Goal: Task Accomplishment & Management: Use online tool/utility

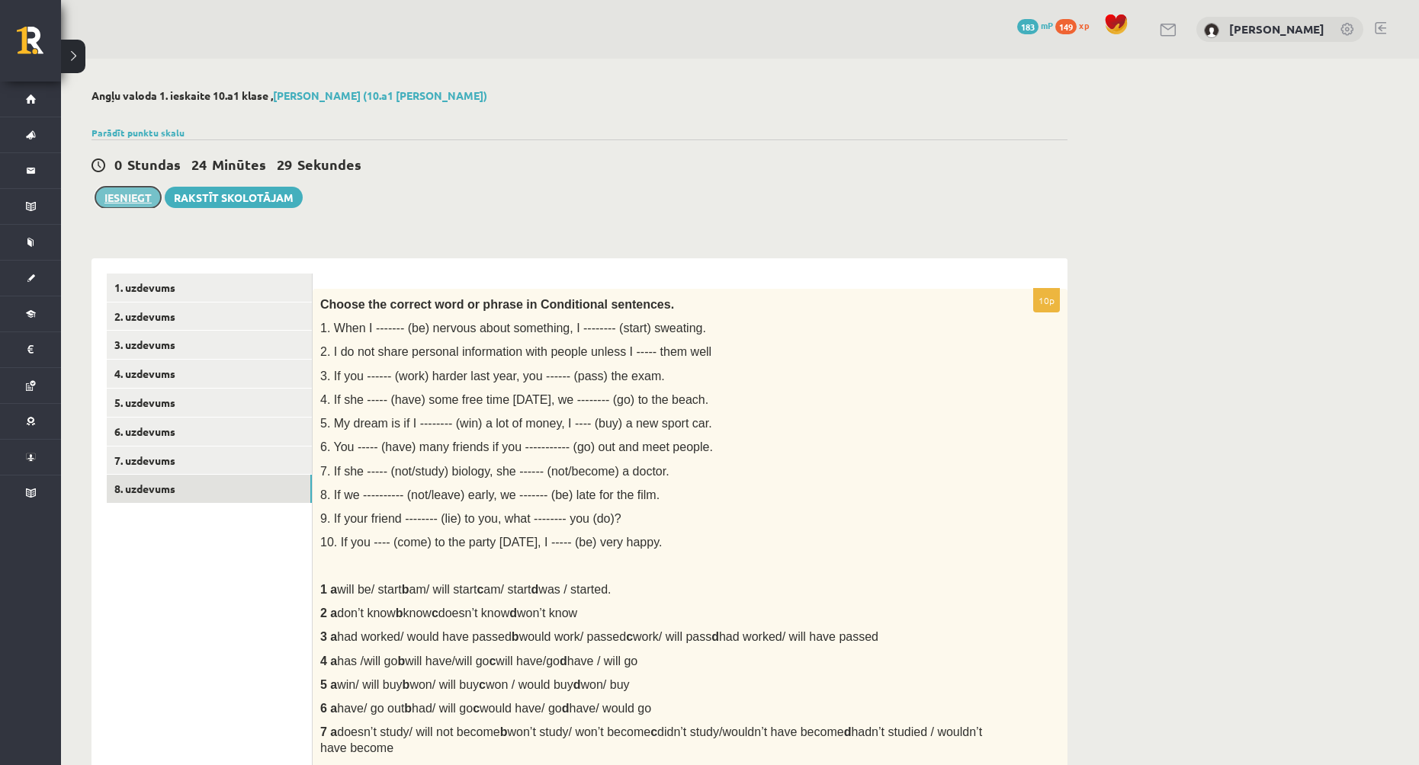
click at [139, 193] on button "Iesniegt" at bounding box center [128, 197] width 66 height 21
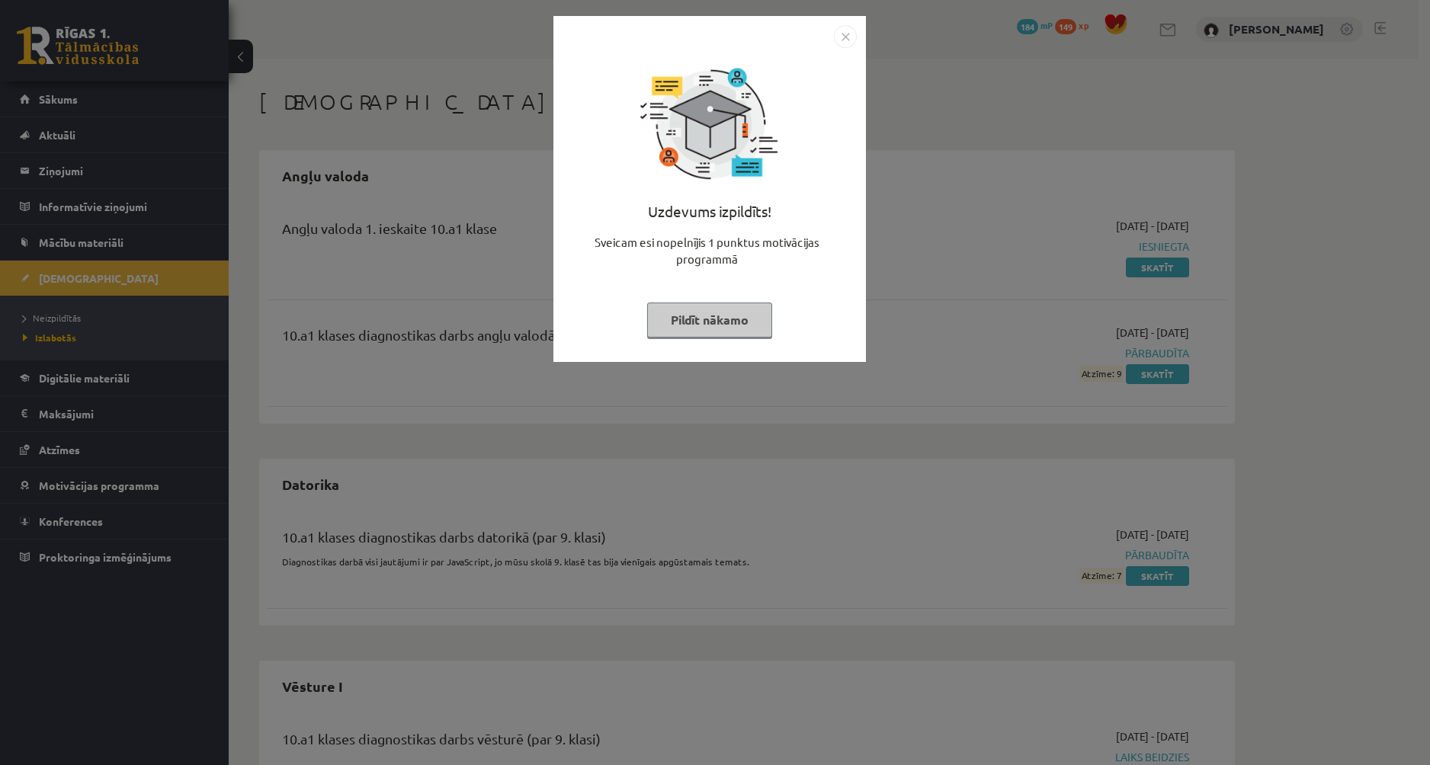
click at [836, 338] on div "Uzdevums izpildīts! Sveicam esi nopelnījis 1 punktus motivācijas programmā Pild…" at bounding box center [710, 200] width 294 height 305
click at [733, 319] on button "Pildīt nākamo" at bounding box center [709, 320] width 125 height 35
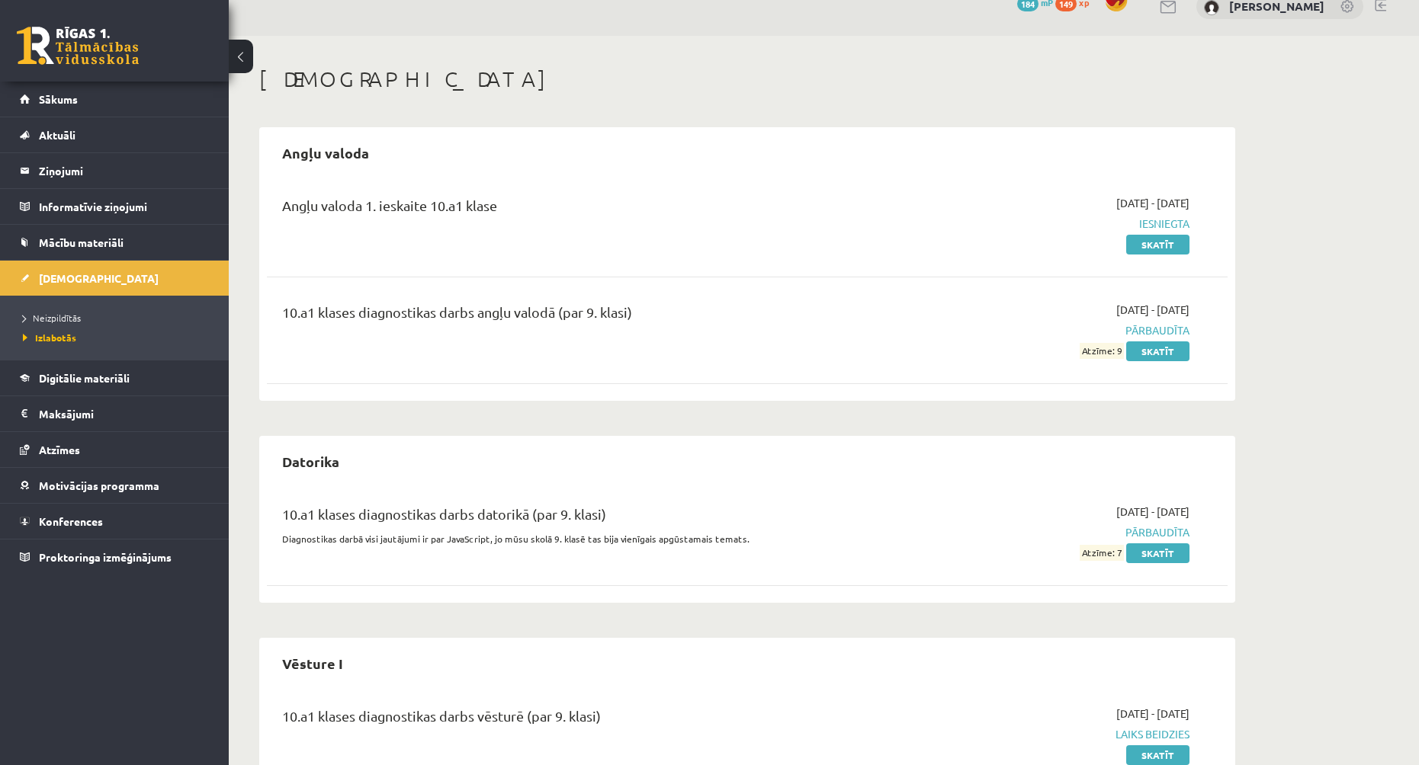
scroll to position [17, 0]
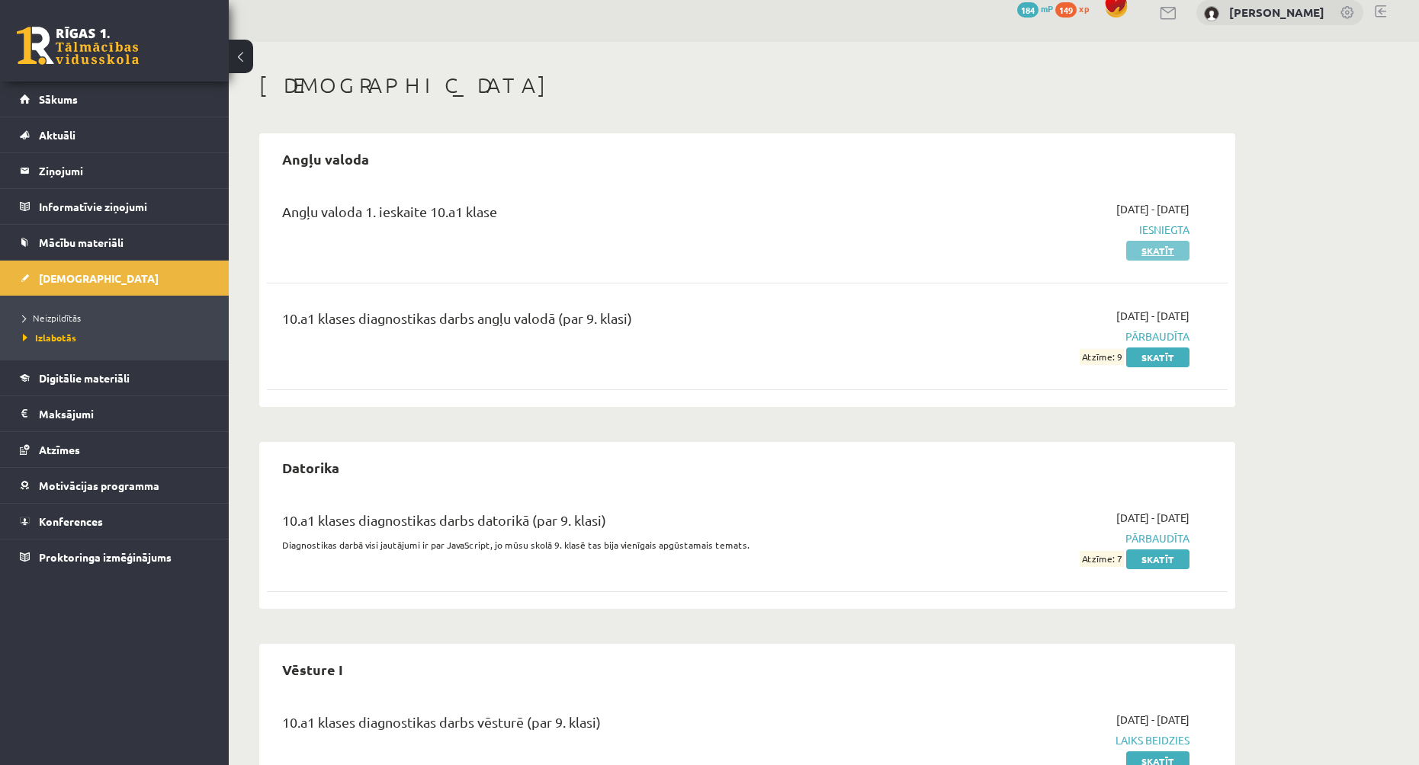
click at [1170, 244] on link "Skatīt" at bounding box center [1157, 251] width 63 height 20
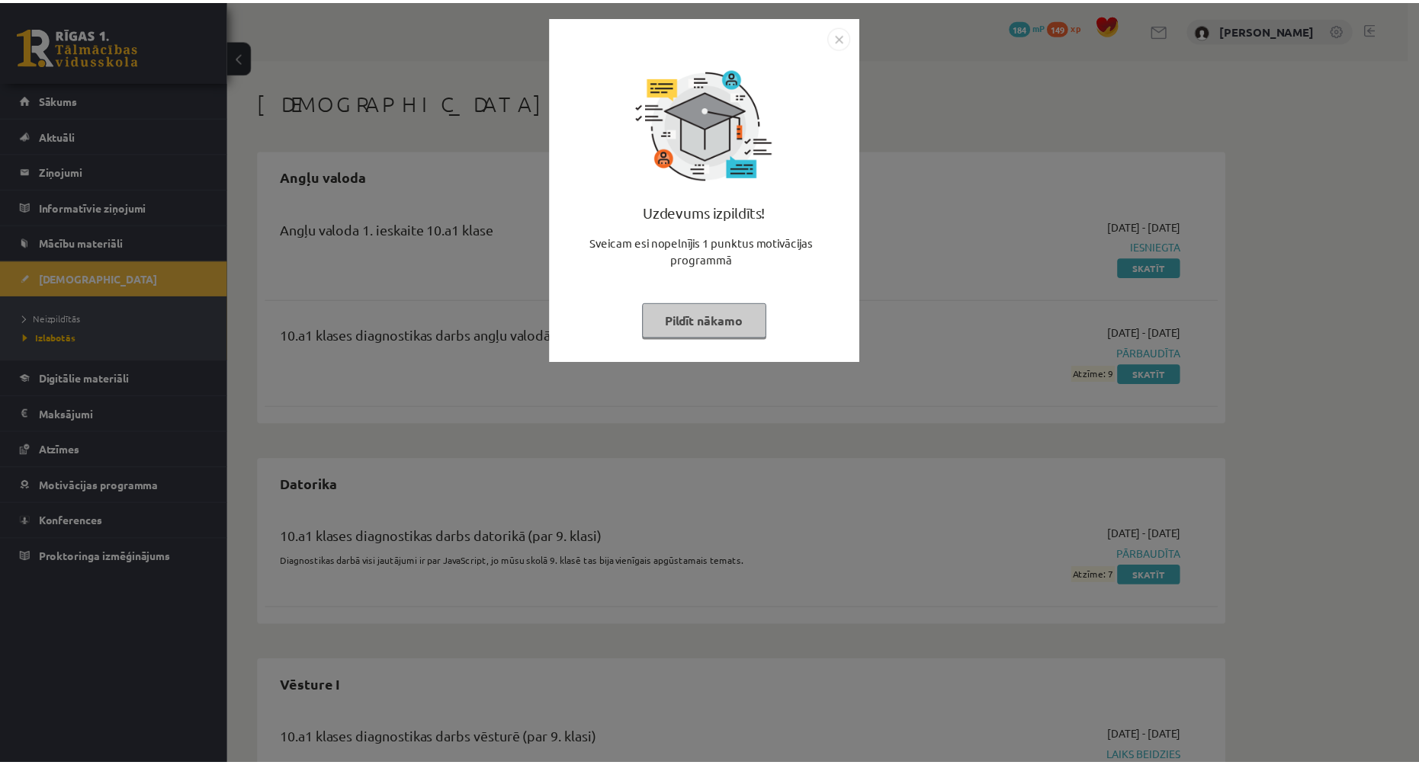
scroll to position [17, 0]
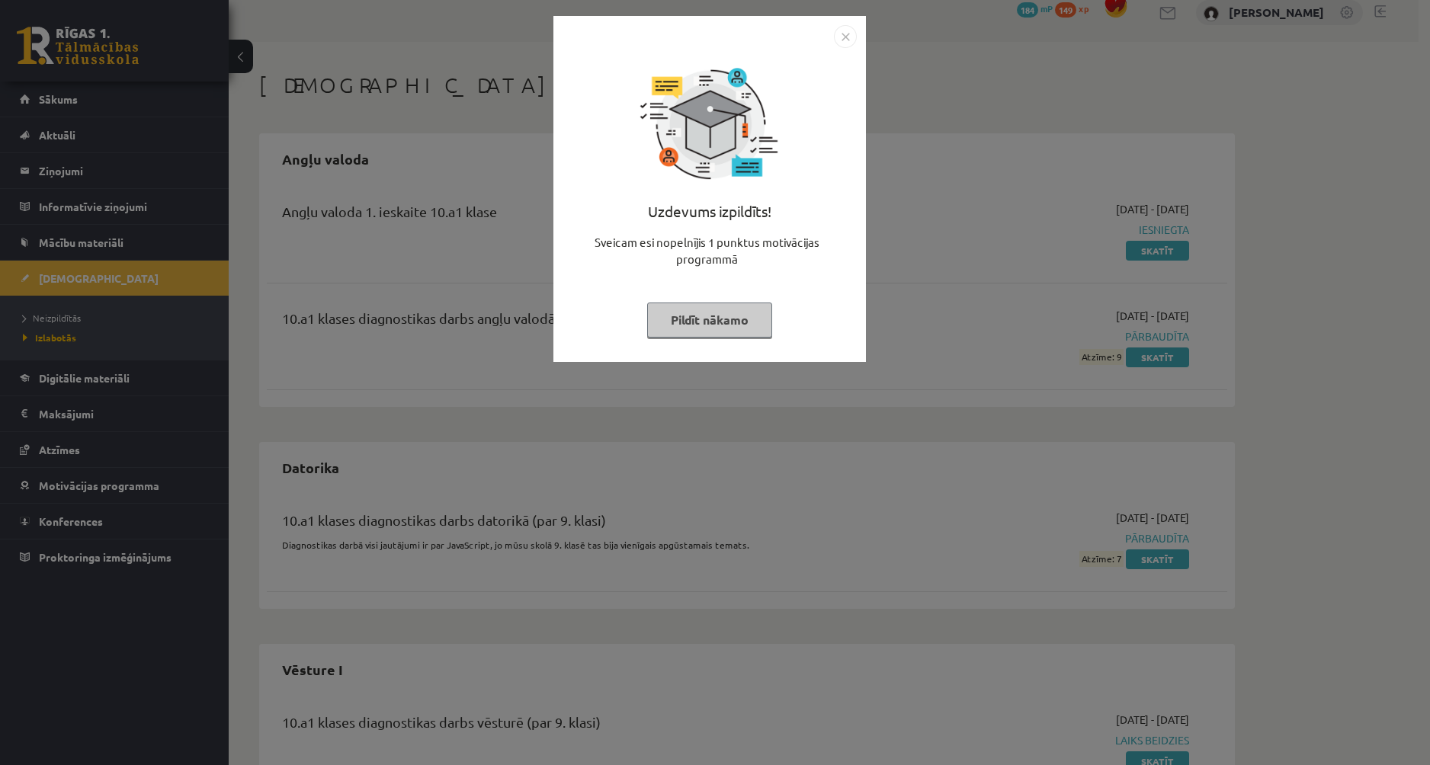
click at [684, 313] on button "Pildīt nākamo" at bounding box center [709, 320] width 125 height 35
